Goal: Transaction & Acquisition: Purchase product/service

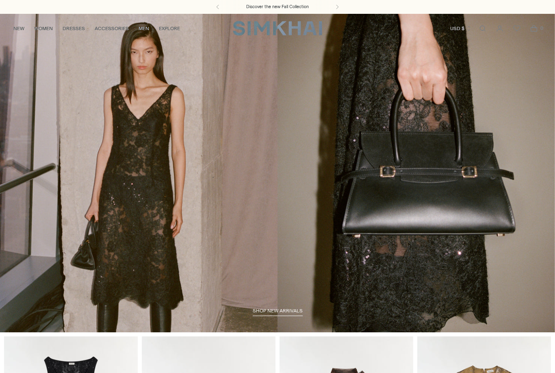
click at [485, 30] on link "Open search modal" at bounding box center [483, 28] width 16 height 16
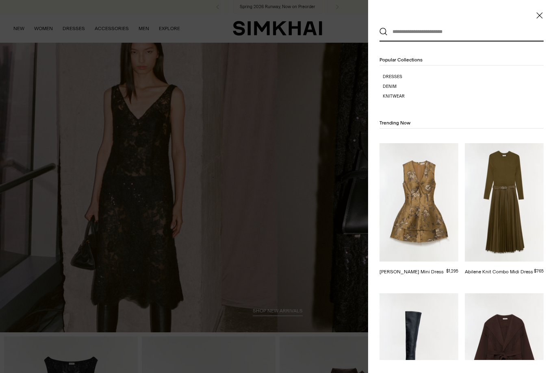
click at [425, 31] on input "text" at bounding box center [460, 32] width 144 height 18
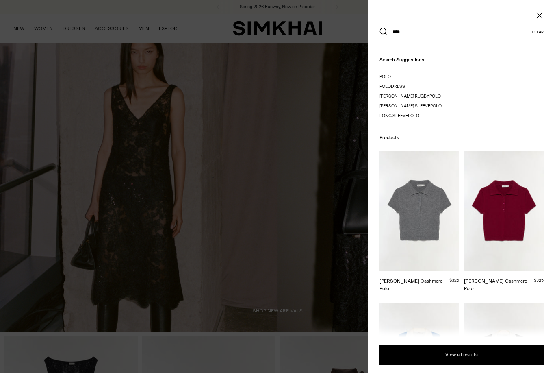
type input "****"
click at [384, 32] on button "Search" at bounding box center [383, 32] width 8 height 8
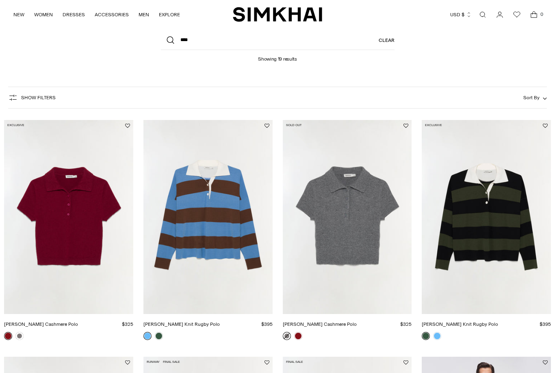
scroll to position [38, 0]
click at [498, 321] on link "[PERSON_NAME] Knit Rugby Polo" at bounding box center [460, 324] width 76 height 6
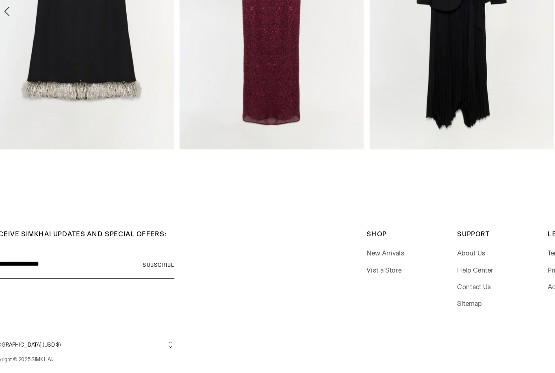
scroll to position [1179, 0]
